Goal: Communication & Community: Answer question/provide support

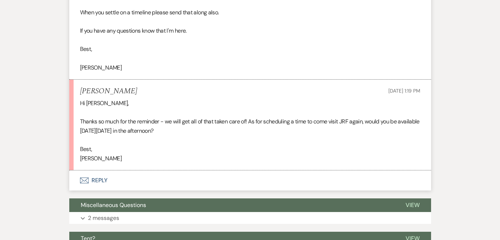
click at [93, 179] on button "Envelope Reply" at bounding box center [250, 181] width 362 height 20
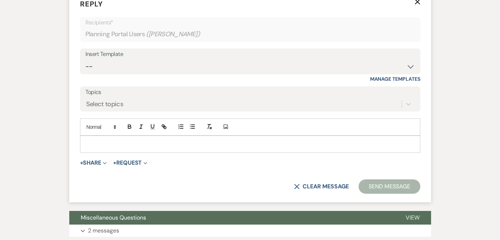
scroll to position [554, 0]
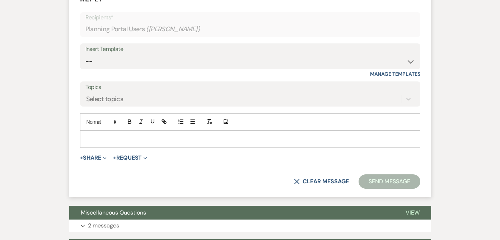
click at [102, 139] on p at bounding box center [250, 139] width 329 height 8
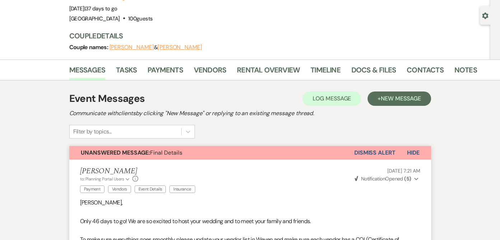
scroll to position [0, 0]
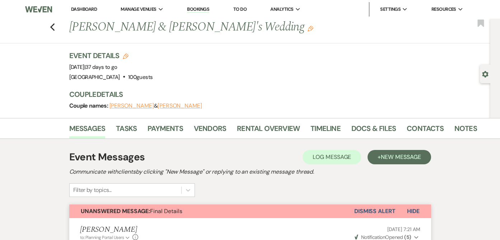
click at [200, 8] on link "Bookings" at bounding box center [198, 9] width 22 height 7
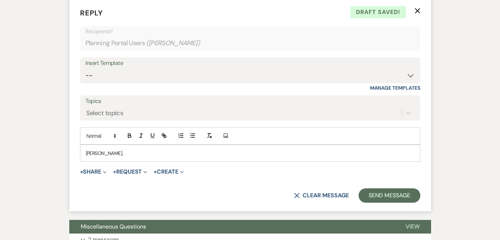
scroll to position [548, 0]
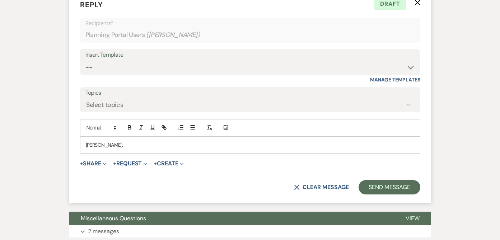
click at [142, 147] on p "[PERSON_NAME]," at bounding box center [250, 145] width 329 height 8
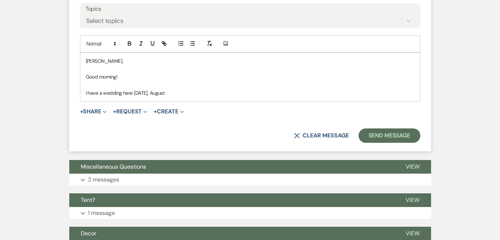
scroll to position [633, 0]
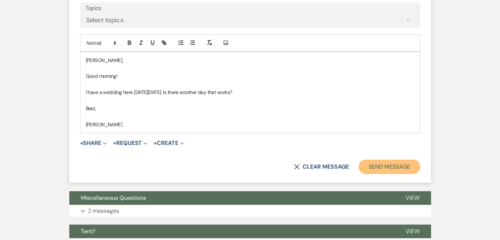
click at [379, 166] on button "Send Message" at bounding box center [389, 167] width 61 height 14
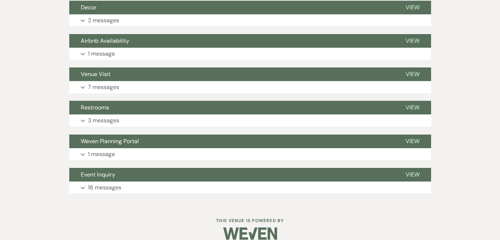
scroll to position [759, 0]
